Goal: Navigation & Orientation: Find specific page/section

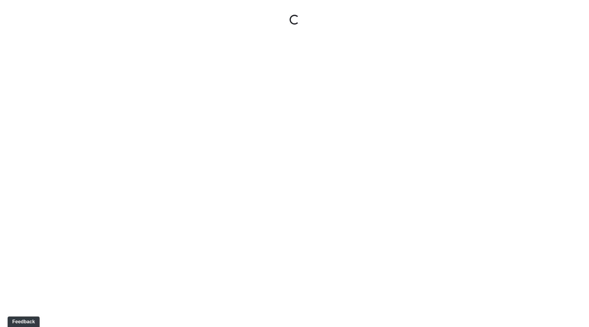
select select "ok5a3DN5DKaykbBBEtg6DG"
select select "wudMmRUKkNcJxyDemVtr2M"
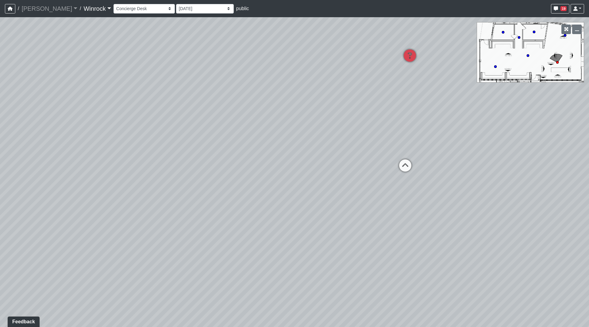
click at [83, 7] on link "Winrock" at bounding box center [96, 8] width 27 height 12
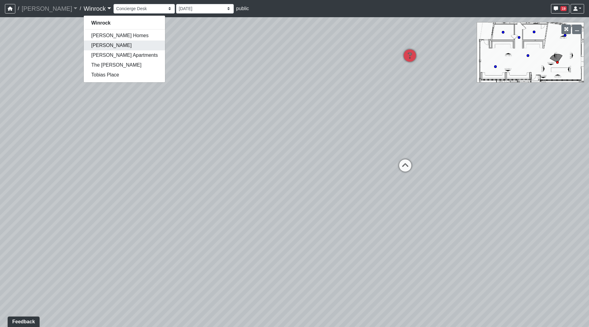
click at [84, 46] on link "[PERSON_NAME]" at bounding box center [124, 45] width 81 height 10
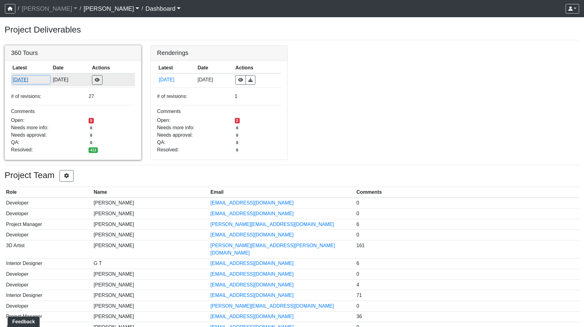
click at [24, 81] on button "9/8/2025" at bounding box center [31, 80] width 37 height 8
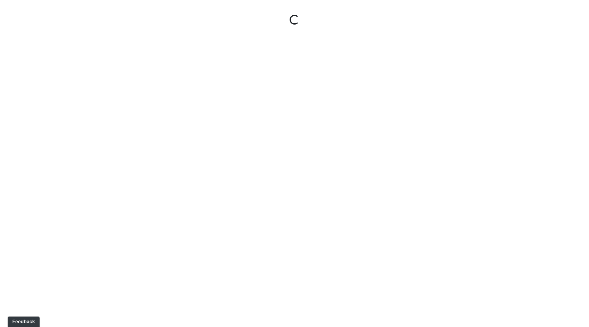
select select "5gMU6kj6d42dHxDJuu4MWA"
select select "f5vAoomM994SAFxC41qskH"
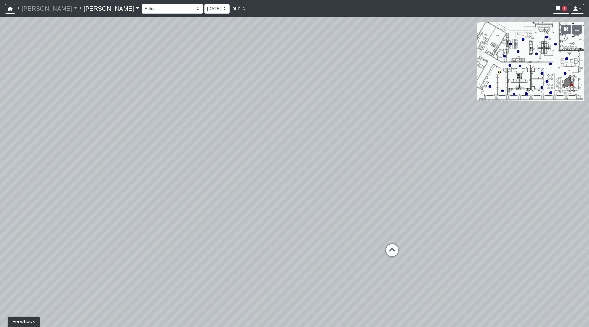
click at [499, 72] on circle at bounding box center [499, 72] width 2 height 2
select select "vRYCneoENhHpGohhDeDa47"
select select "pnh8f5S5HjU41T4ZphFfvd"
drag, startPoint x: 383, startPoint y: 121, endPoint x: 124, endPoint y: 105, distance: 259.3
click at [124, 105] on div "Loading... Seating Loading... Workroom Entry Loading... Exterior - Leasing Entr…" at bounding box center [294, 171] width 589 height 309
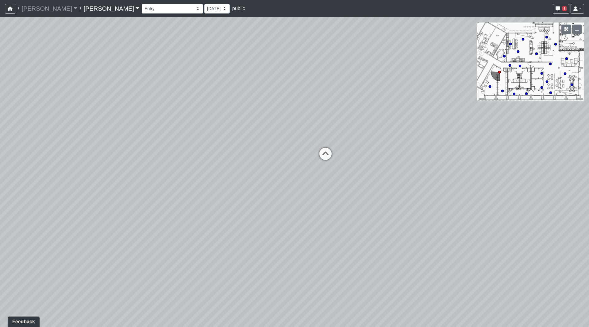
drag, startPoint x: 331, startPoint y: 107, endPoint x: 70, endPoint y: 96, distance: 262.1
click at [77, 96] on div "Loading... Seating Loading... Workroom Entry Loading... Exterior - Leasing Entr…" at bounding box center [294, 171] width 589 height 309
drag, startPoint x: 261, startPoint y: 93, endPoint x: 6, endPoint y: 99, distance: 254.9
click at [0, 99] on div "Loading... Seating Loading... Workroom Entry Loading... Exterior - Leasing Entr…" at bounding box center [294, 171] width 589 height 309
drag, startPoint x: 173, startPoint y: 91, endPoint x: 0, endPoint y: 70, distance: 174.2
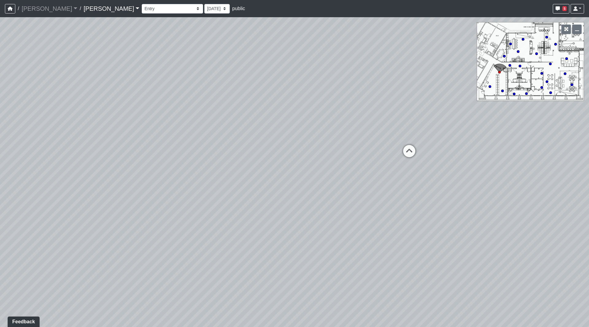
click at [0, 70] on div "Loading... Seating Loading... Workroom Entry Loading... Exterior - Leasing Entr…" at bounding box center [294, 171] width 589 height 309
drag, startPoint x: 282, startPoint y: 90, endPoint x: 99, endPoint y: 174, distance: 201.1
click at [99, 174] on div "Loading... Seating Loading... Workroom Entry Loading... Exterior - Leasing Entr…" at bounding box center [294, 171] width 589 height 309
click at [432, 247] on icon at bounding box center [428, 251] width 18 height 18
select select "d4JNKHqTjk37vUxMhFN6AU"
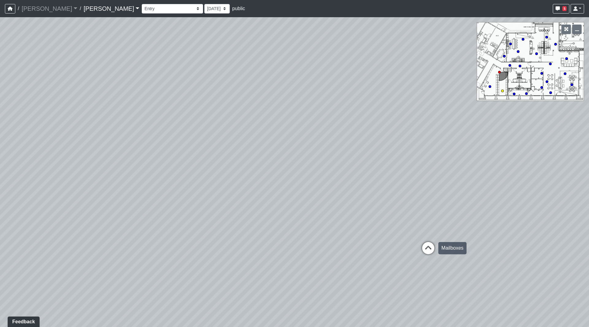
select select "pnh8f5S5HjU41T4ZphFfvd"
drag, startPoint x: 439, startPoint y: 157, endPoint x: 123, endPoint y: 90, distance: 323.3
click at [124, 88] on div "Loading... Seating Loading... Workroom Entry Loading... Exterior - Leasing Entr…" at bounding box center [294, 171] width 589 height 309
drag, startPoint x: 307, startPoint y: 123, endPoint x: 128, endPoint y: 128, distance: 179.1
click at [128, 128] on div "Loading... Seating Loading... Workroom Entry Loading... Exterior - Leasing Entr…" at bounding box center [294, 171] width 589 height 309
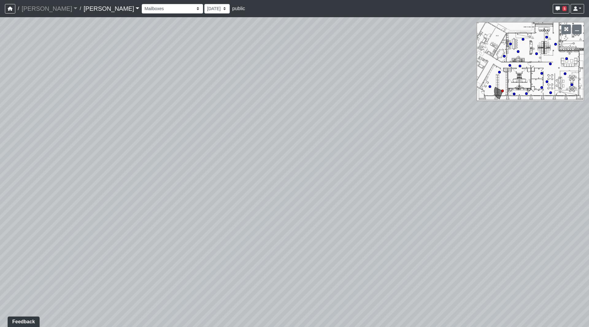
drag, startPoint x: 249, startPoint y: 123, endPoint x: 29, endPoint y: 142, distance: 221.0
click at [29, 142] on div "Loading... Seating Loading... Workroom Entry Loading... Exterior - Leasing Entr…" at bounding box center [294, 171] width 589 height 309
drag, startPoint x: 268, startPoint y: 123, endPoint x: 71, endPoint y: 119, distance: 196.9
click at [51, 120] on div "Loading... Seating Loading... Workroom Entry Loading... Exterior - Leasing Entr…" at bounding box center [294, 171] width 589 height 309
click at [351, 178] on icon at bounding box center [349, 183] width 18 height 18
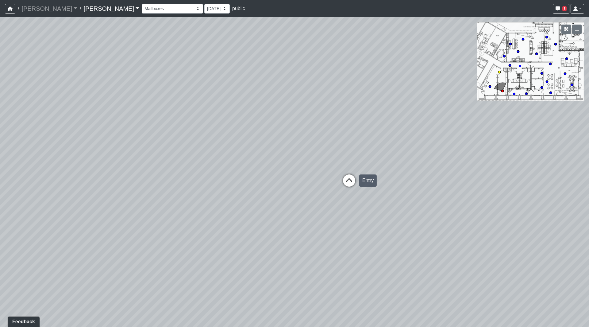
select select "vRYCneoENhHpGohhDeDa47"
select select "pnh8f5S5HjU41T4ZphFfvd"
drag, startPoint x: 135, startPoint y: 138, endPoint x: 467, endPoint y: 171, distance: 333.1
click at [467, 171] on div "Loading... Seating Loading... Workroom Entry Loading... Exterior - Leasing Entr…" at bounding box center [294, 171] width 589 height 309
click at [232, 173] on icon at bounding box center [233, 178] width 18 height 18
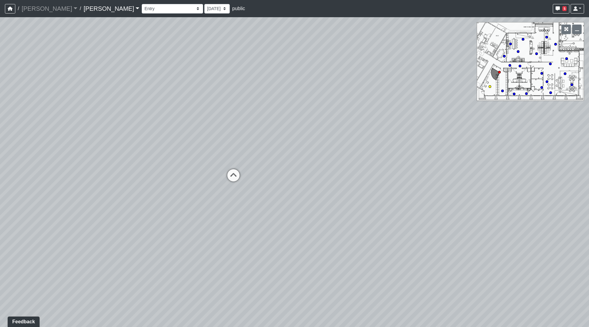
select select "hEZa1uyLpF27GsCws6fMqq"
select select "pnh8f5S5HjU41T4ZphFfvd"
drag, startPoint x: 294, startPoint y: 169, endPoint x: 407, endPoint y: 165, distance: 112.9
click at [407, 165] on div "Loading... Seating Loading... Workroom Entry Loading... Exterior - Leasing Entr…" at bounding box center [294, 171] width 589 height 309
drag, startPoint x: 276, startPoint y: 171, endPoint x: 464, endPoint y: 150, distance: 189.1
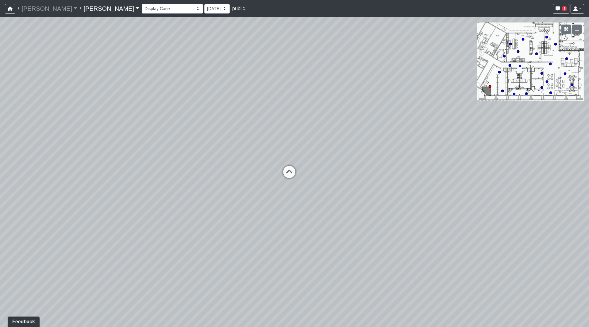
click at [432, 150] on div "Loading... Seating Loading... Workroom Entry Loading... Exterior - Leasing Entr…" at bounding box center [294, 171] width 589 height 309
drag, startPoint x: 303, startPoint y: 154, endPoint x: 490, endPoint y: 163, distance: 187.2
click at [478, 149] on div "Loading... Seating Loading... Workroom Entry Loading... Exterior - Leasing Entr…" at bounding box center [294, 171] width 589 height 309
